Goal: Find specific page/section: Find specific page/section

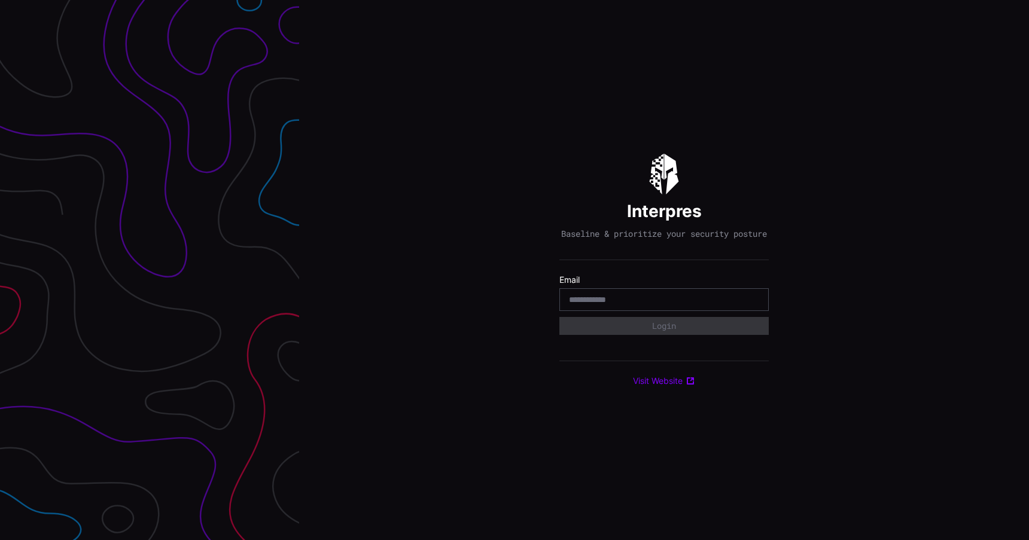
click at [1028, 308] on com-1password-button at bounding box center [1029, 270] width 0 height 540
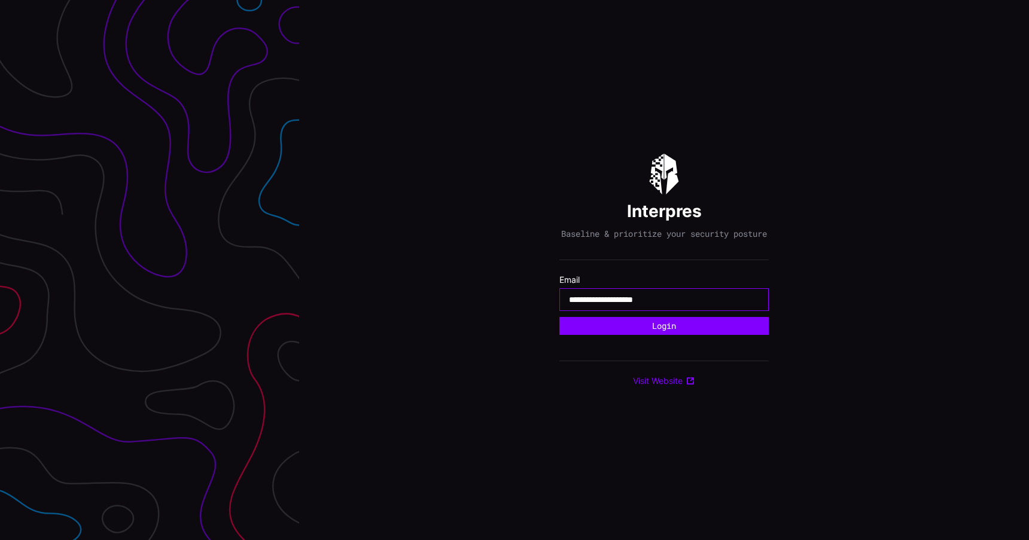
type input "**********"
click at [559, 317] on button "Login" at bounding box center [663, 326] width 209 height 18
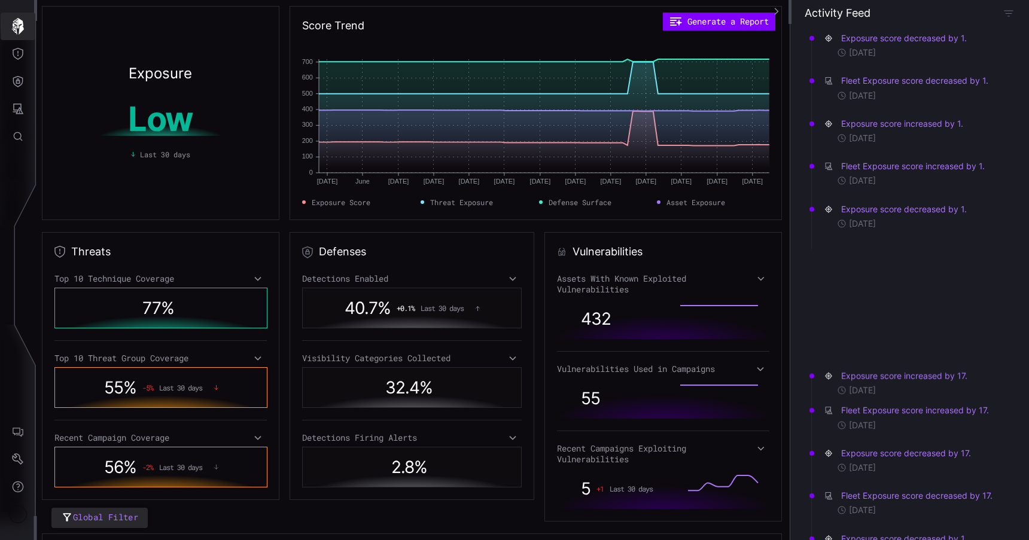
click at [16, 28] on icon "button" at bounding box center [18, 26] width 17 height 17
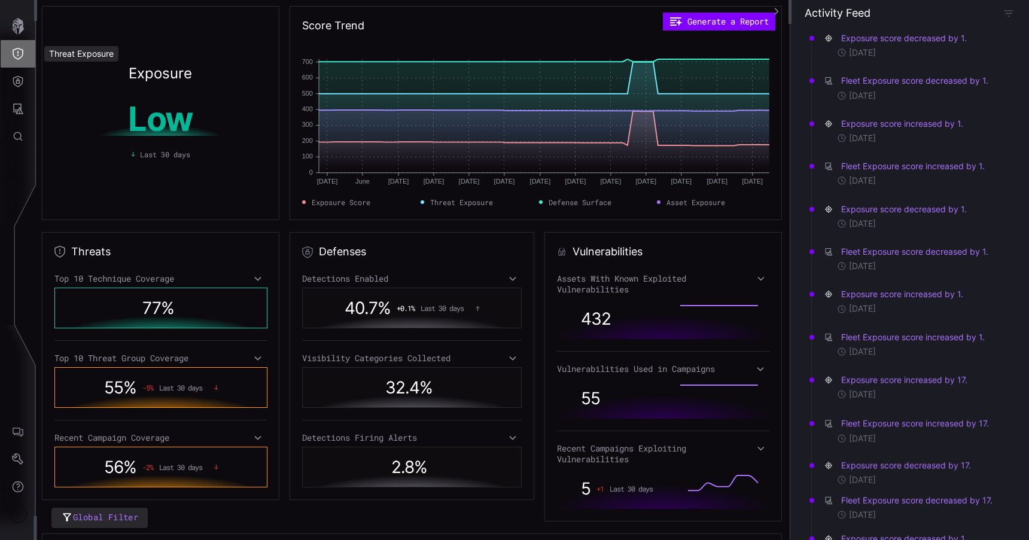
click at [19, 54] on icon "Threat Exposure" at bounding box center [18, 54] width 12 height 12
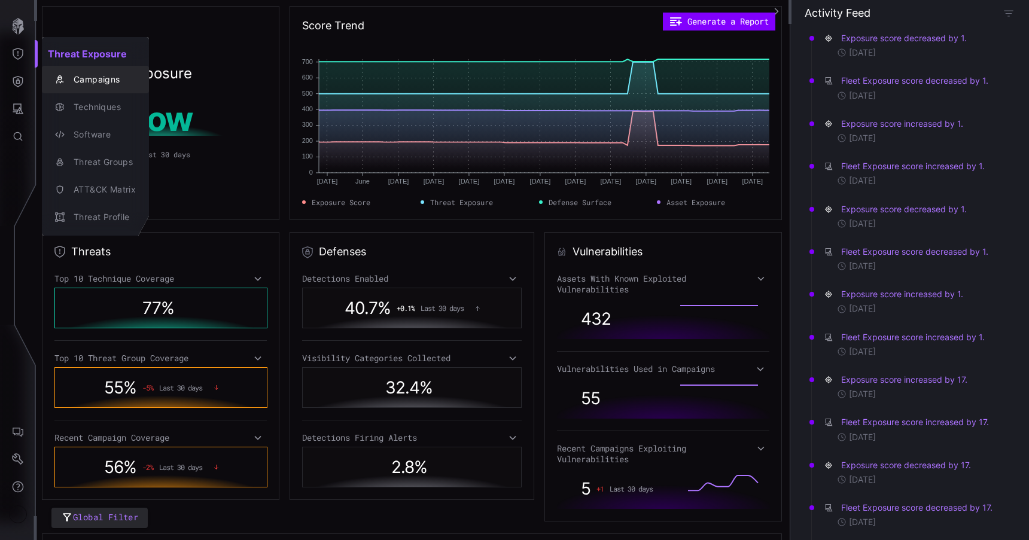
click at [86, 108] on div "Techniques" at bounding box center [102, 107] width 68 height 15
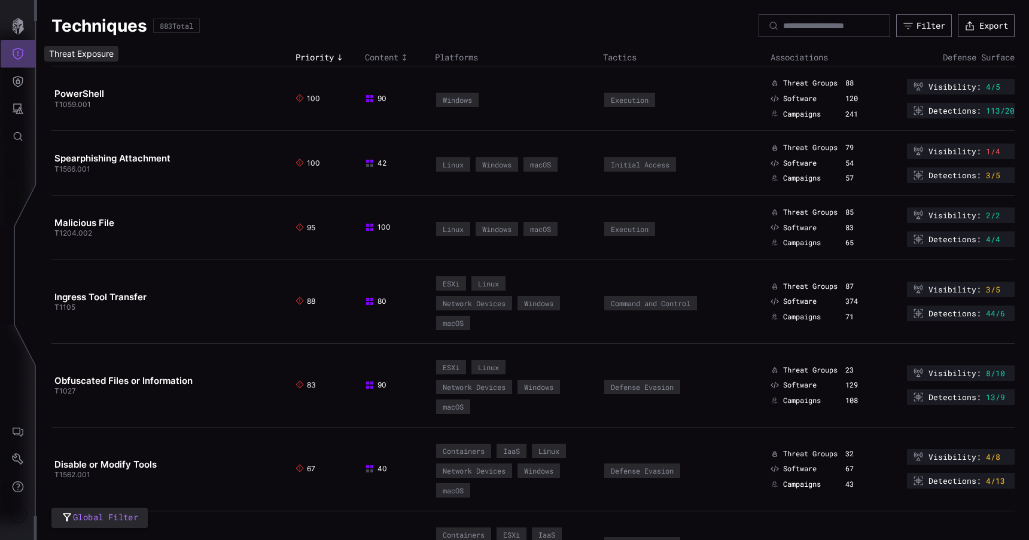
click at [31, 59] on button "Threat Exposure" at bounding box center [18, 54] width 35 height 28
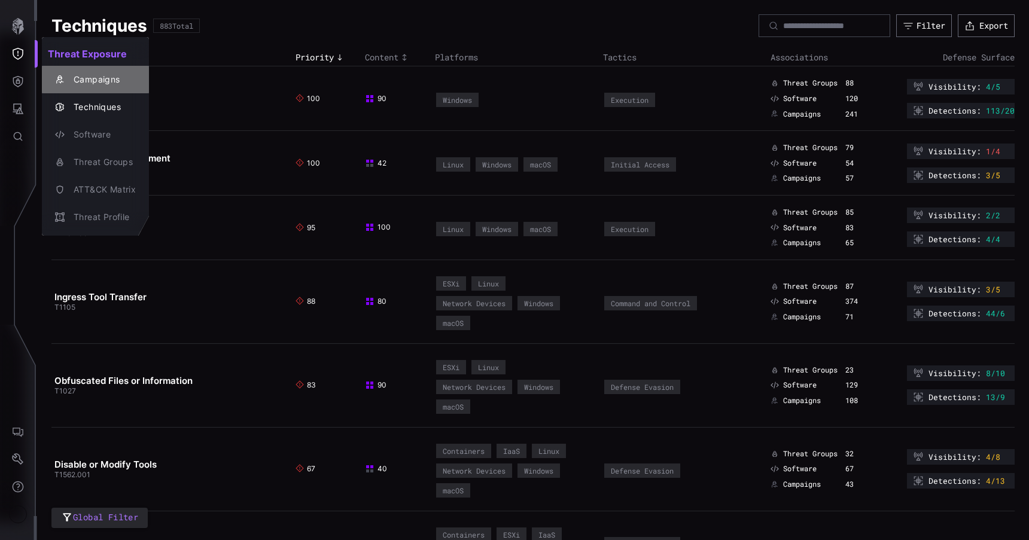
click at [93, 87] on div "Campaigns" at bounding box center [95, 79] width 97 height 17
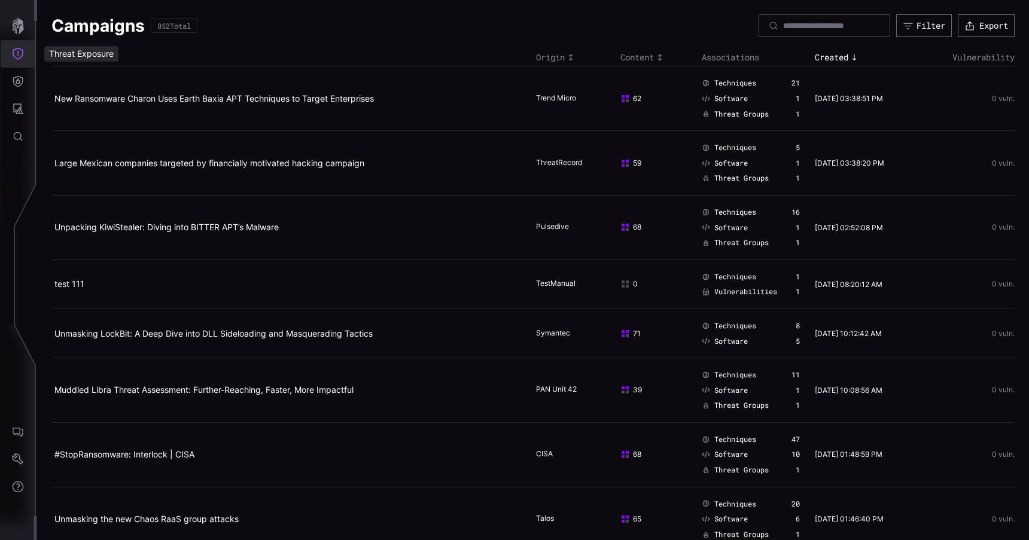
click at [18, 59] on icon "Threat Exposure" at bounding box center [18, 54] width 11 height 12
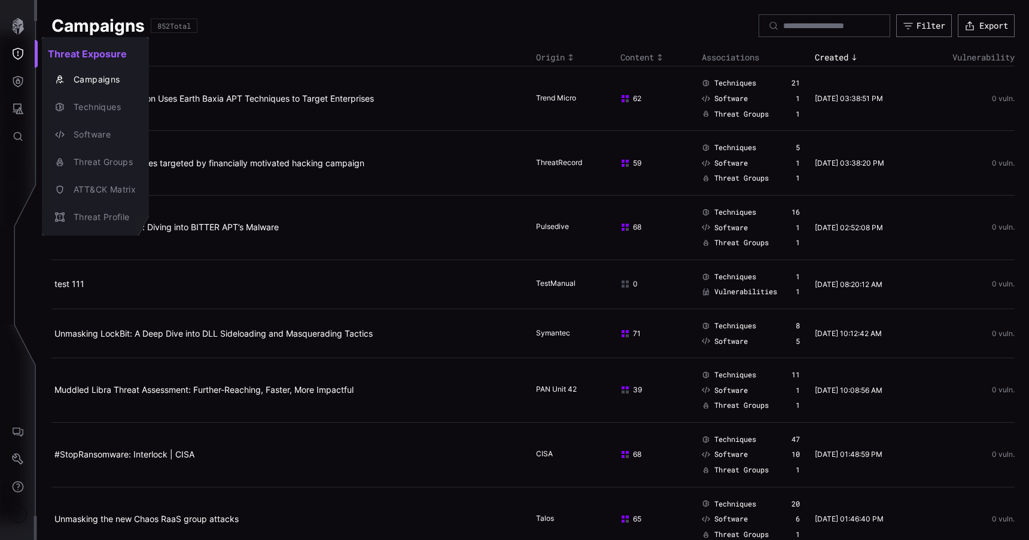
click at [25, 81] on div at bounding box center [514, 270] width 1029 height 540
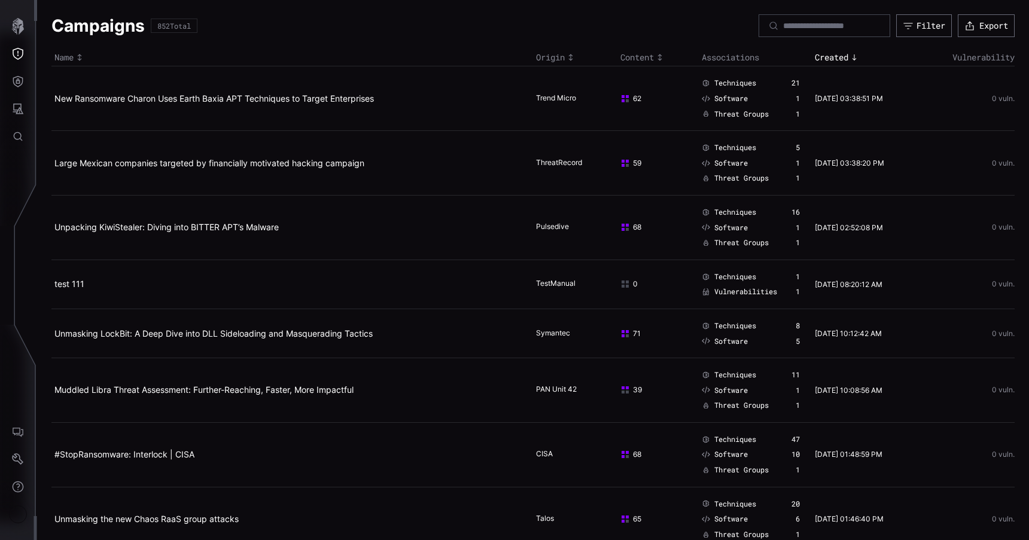
click at [24, 81] on div "Threat Exposure Campaigns Techniques Software Threat Groups ATT&CK Matrix Threa…" at bounding box center [516, 270] width 1024 height 540
click at [24, 81] on button "Defense Surface" at bounding box center [18, 82] width 35 height 28
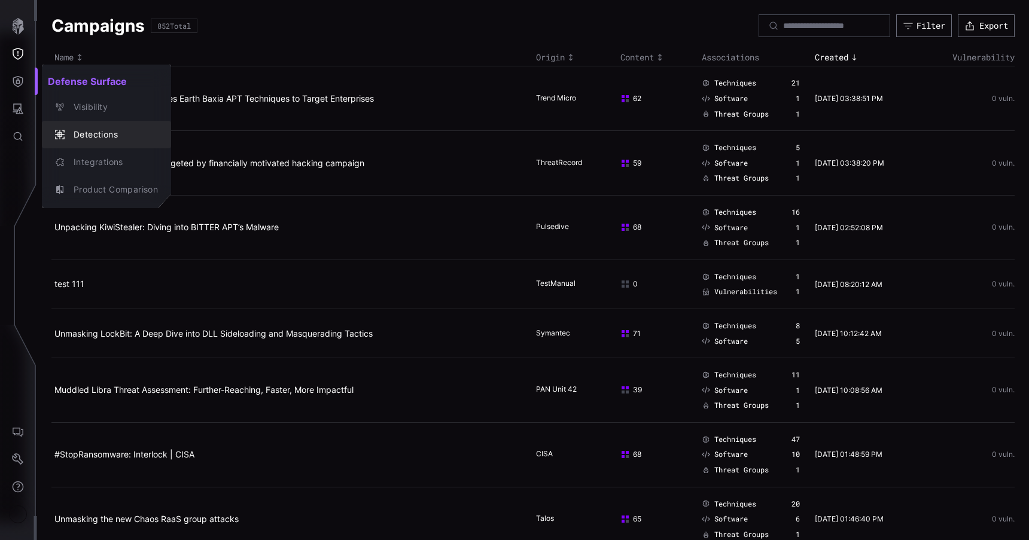
click at [86, 124] on button "Detections" at bounding box center [106, 135] width 129 height 28
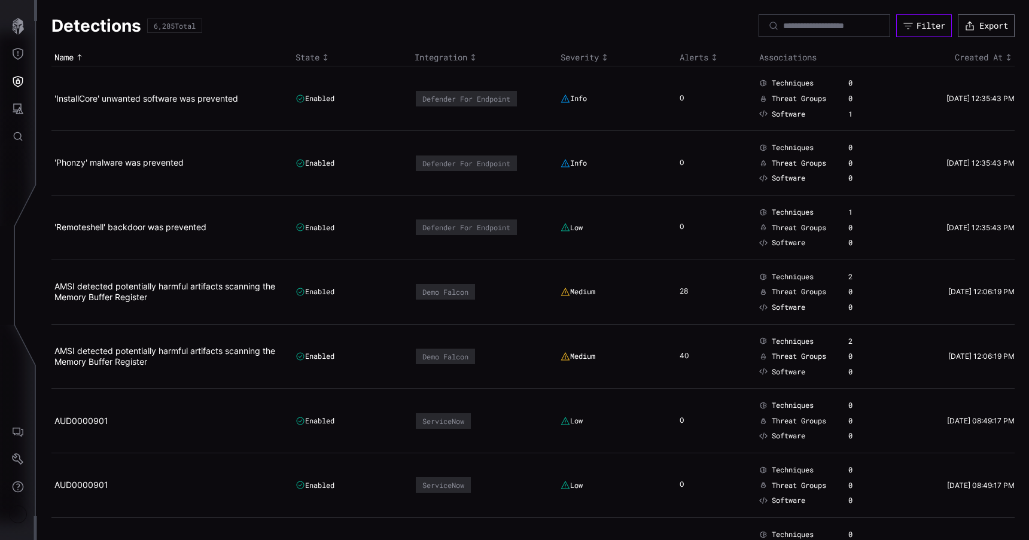
click at [918, 26] on div "Filter" at bounding box center [930, 25] width 29 height 11
